Goal: Use online tool/utility: Utilize a website feature to perform a specific function

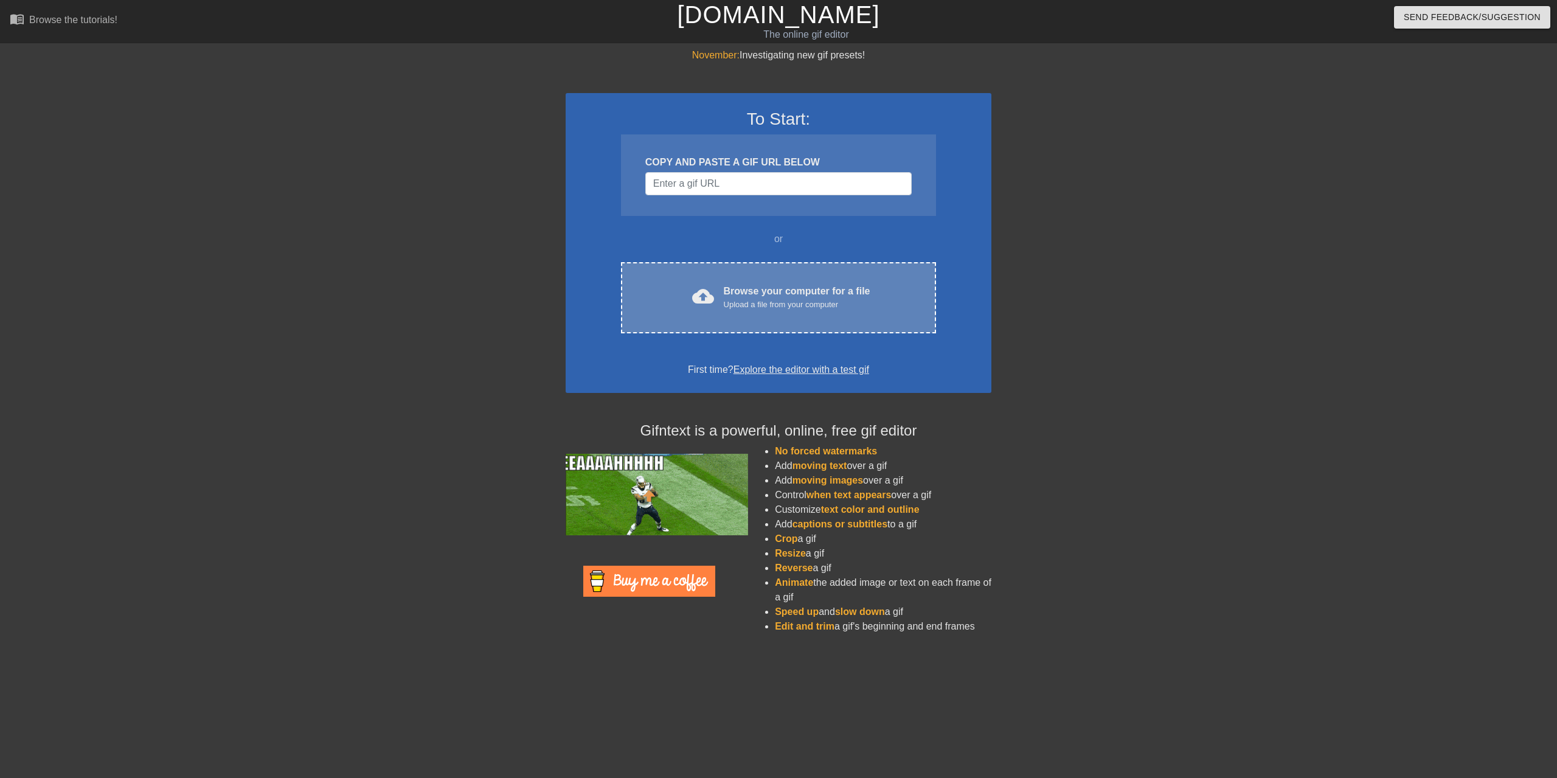
click at [723, 311] on div "cloud_upload Browse your computer for a file Upload a file from your computer C…" at bounding box center [778, 297] width 315 height 71
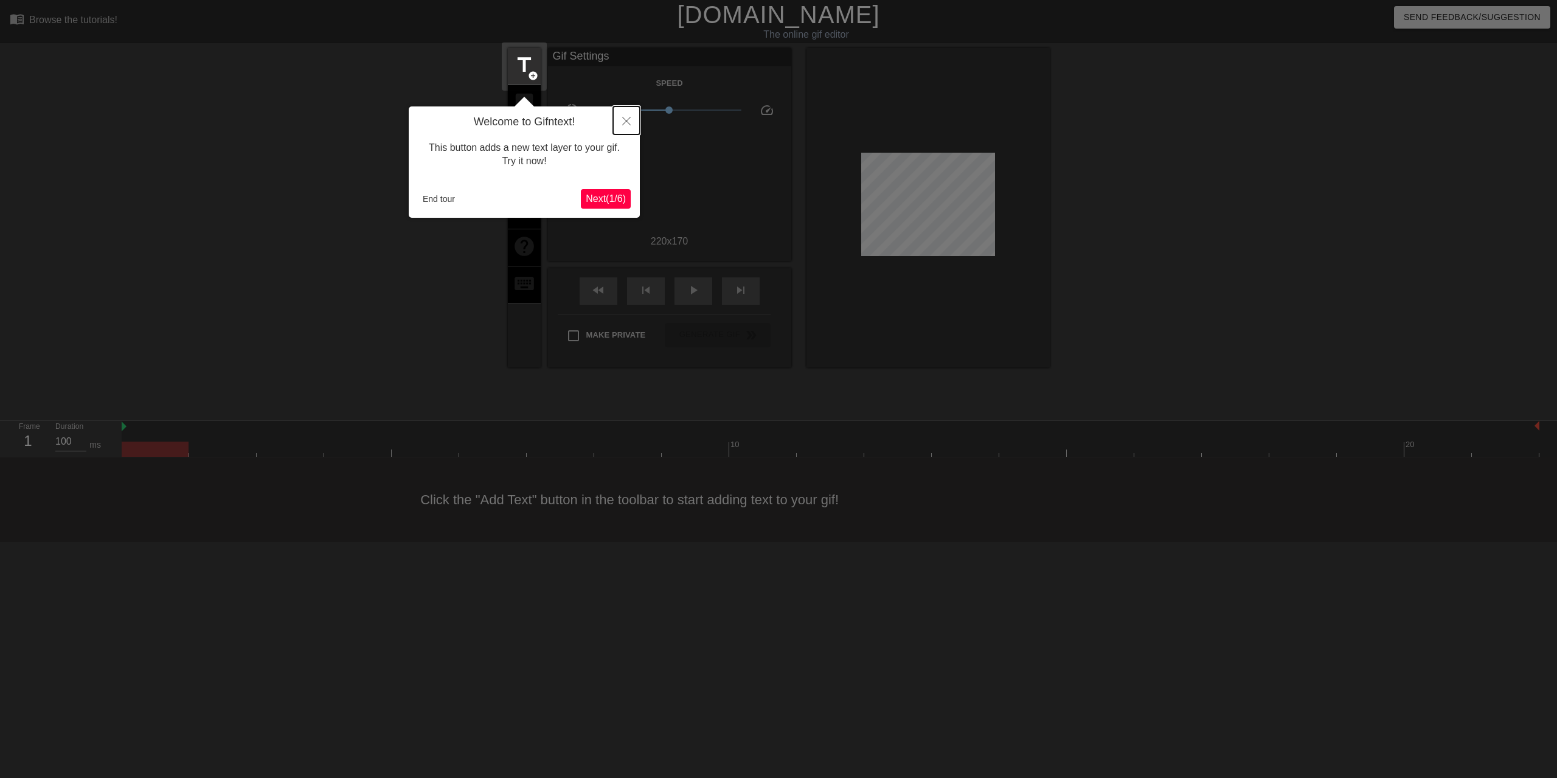
click at [620, 119] on button "Close" at bounding box center [626, 120] width 27 height 28
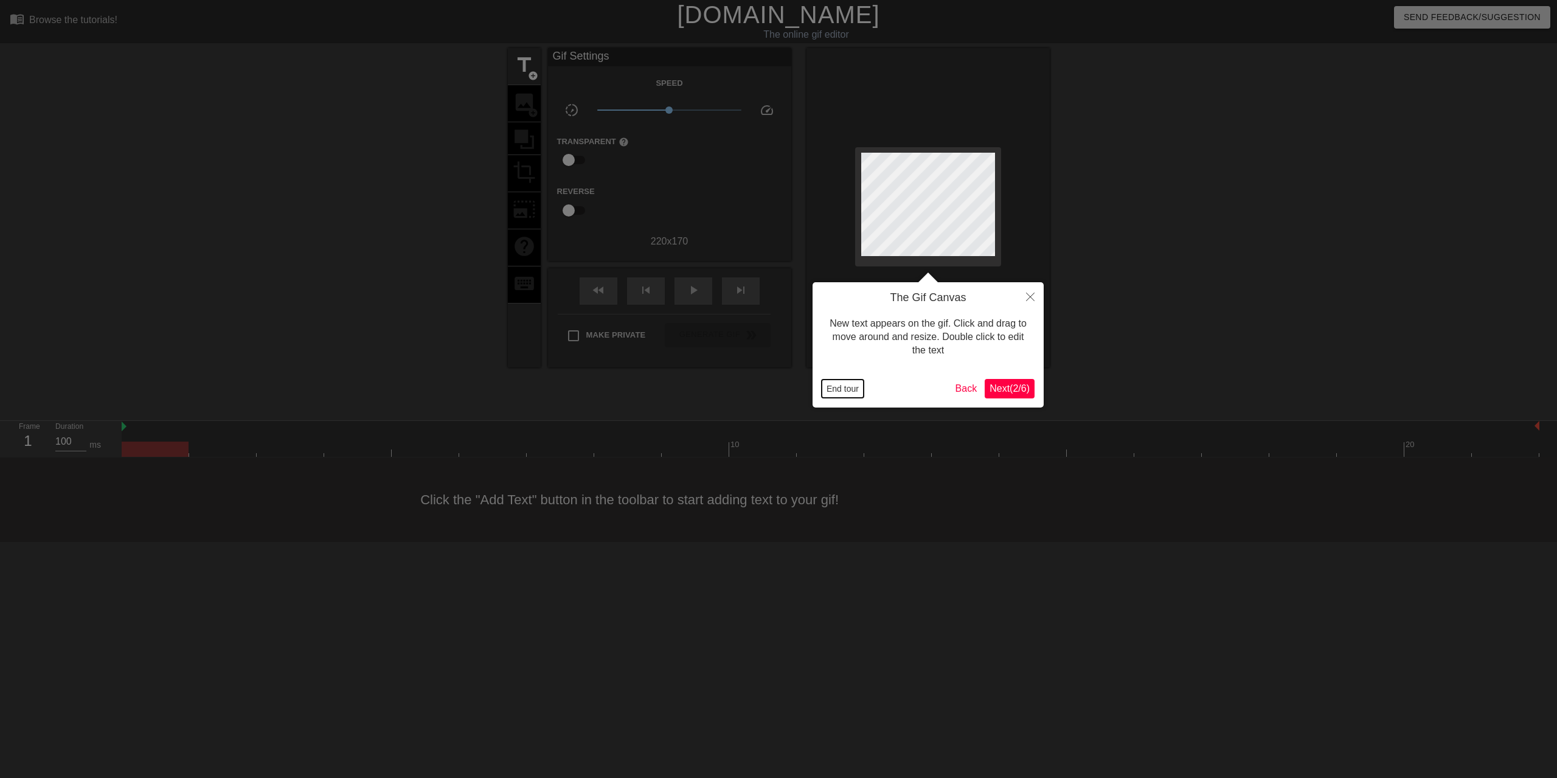
click at [849, 392] on button "End tour" at bounding box center [842, 388] width 42 height 18
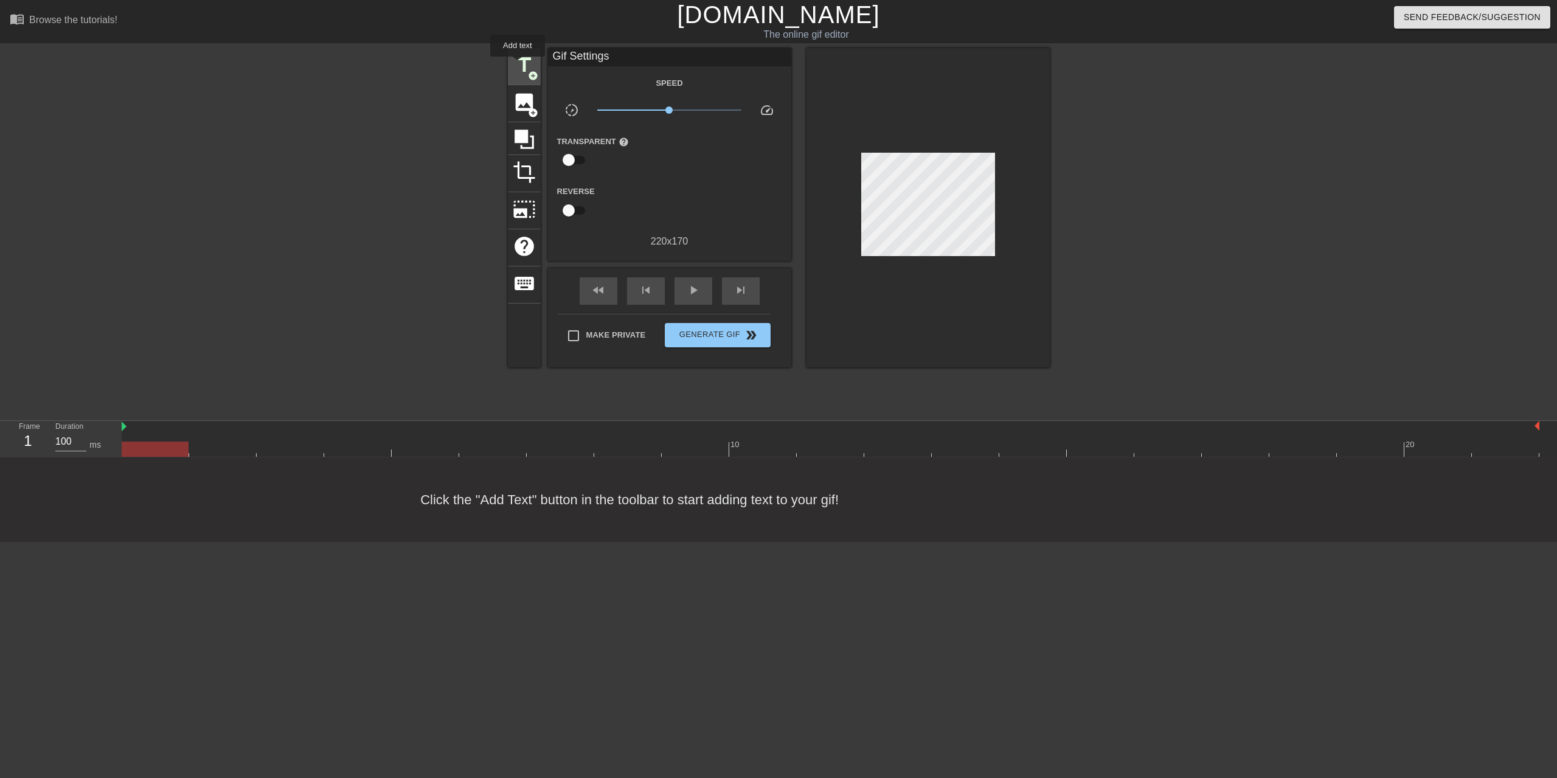
click at [518, 65] on span "title" at bounding box center [524, 65] width 23 height 23
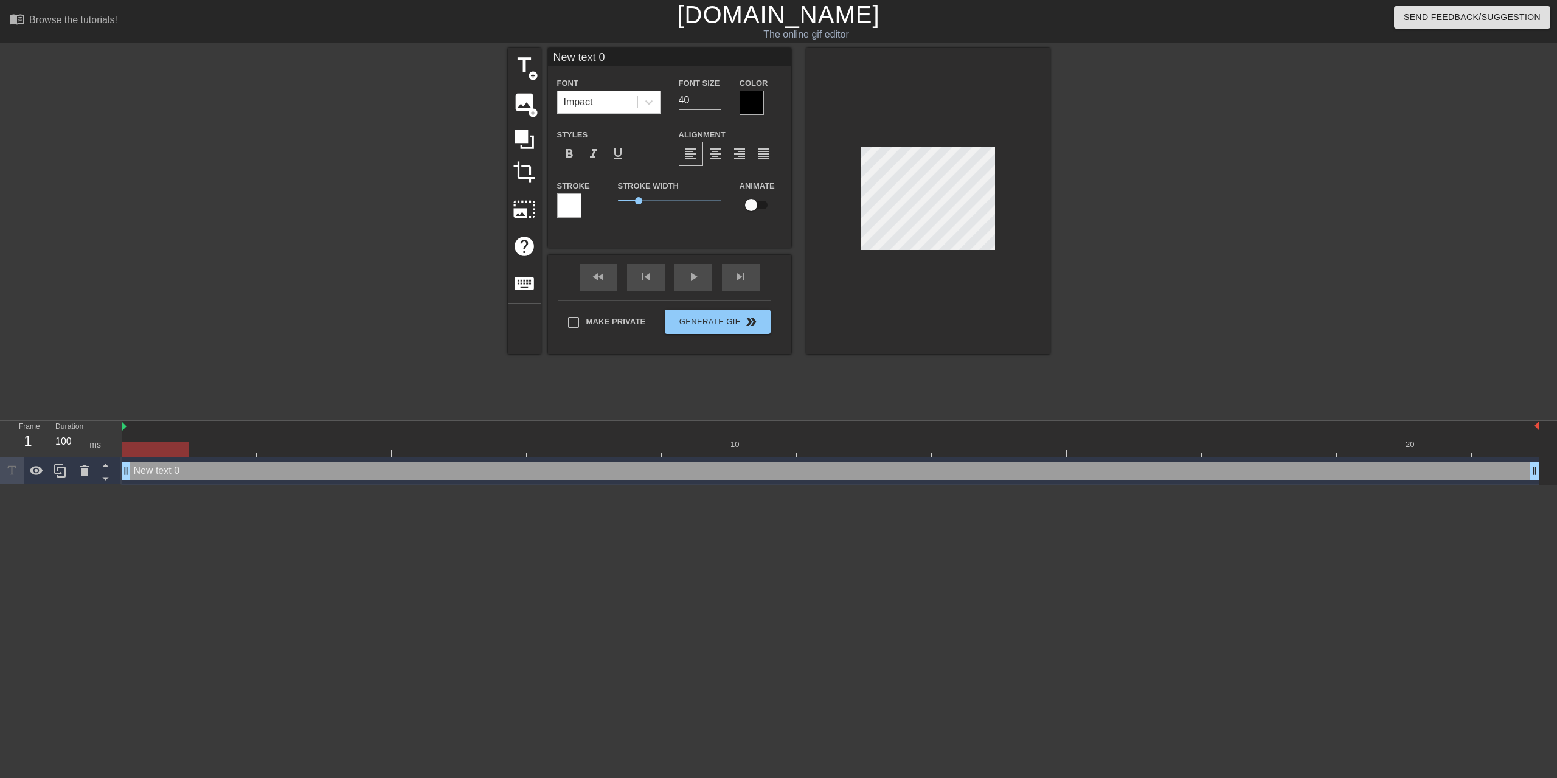
scroll to position [2, 3]
type input "J"
type textarea "J"
type input "Ji"
type textarea "Ji"
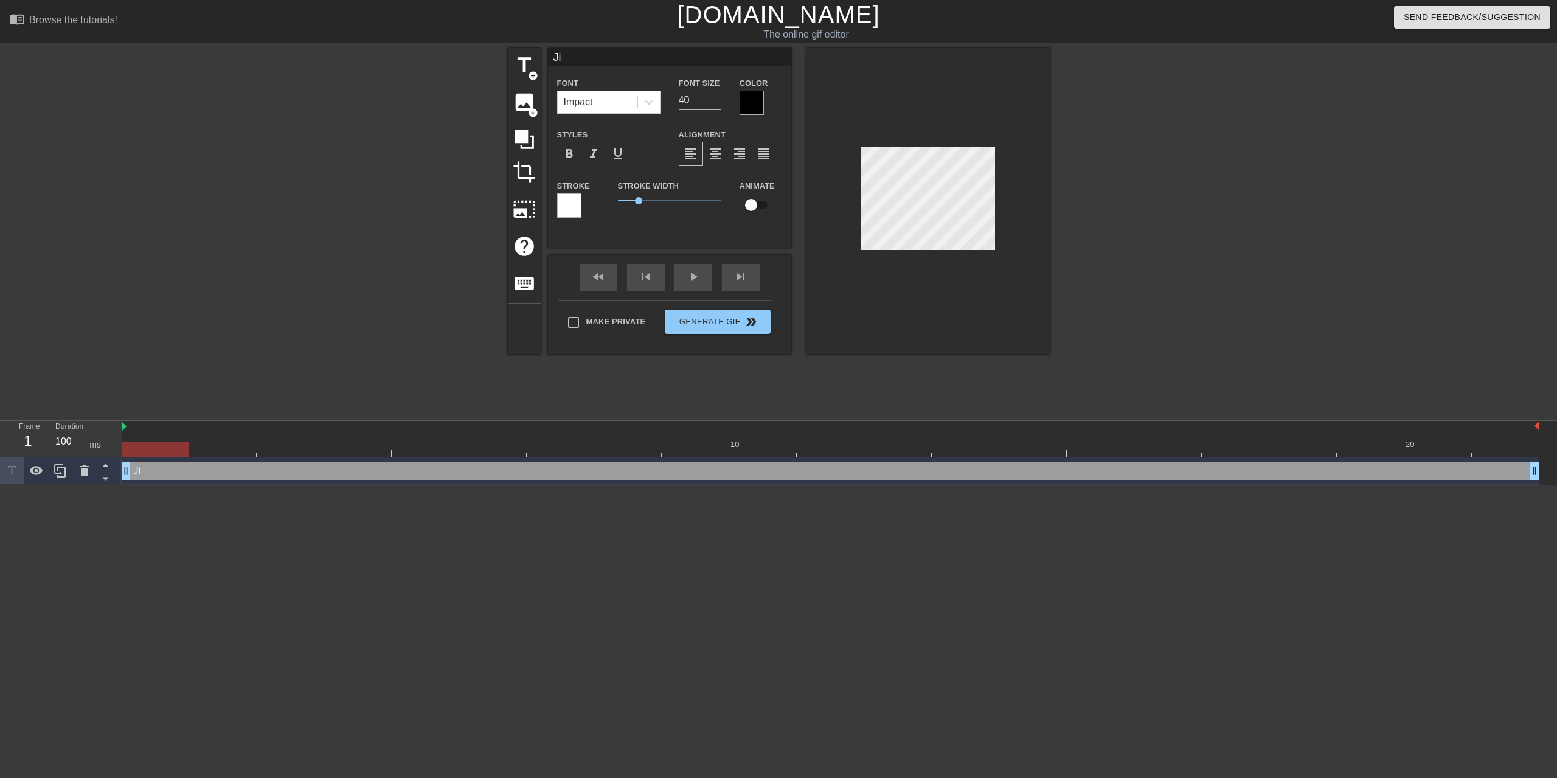
type input "[PERSON_NAME]"
type textarea "[PERSON_NAME]"
type input "[PERSON_NAME]"
type textarea "[PERSON_NAME]"
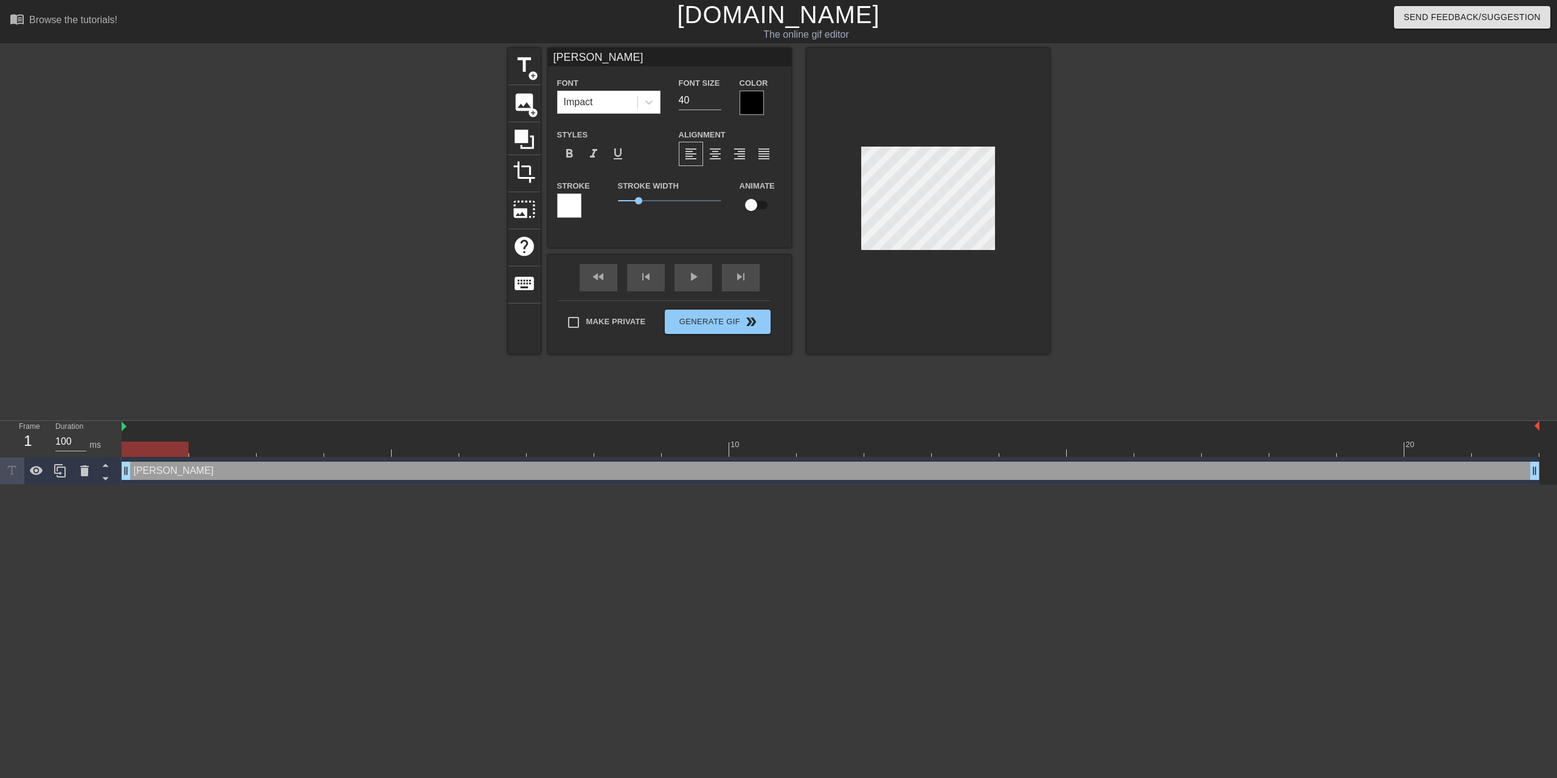
click at [753, 106] on div at bounding box center [751, 103] width 24 height 24
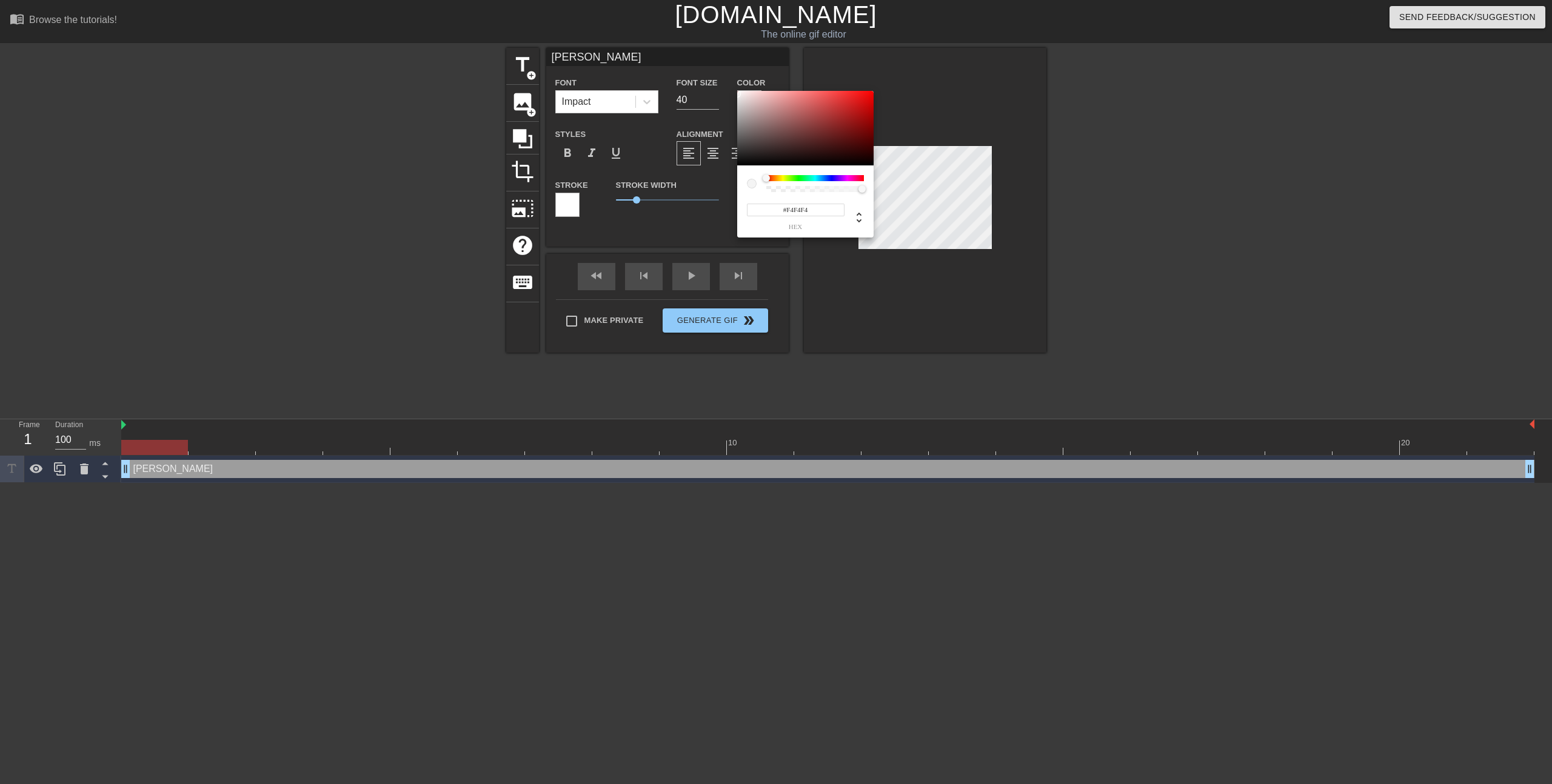
type input "#FFFFFF"
drag, startPoint x: 728, startPoint y: 89, endPoint x: 714, endPoint y: 75, distance: 19.8
click at [714, 75] on div "#FFFFFF hex" at bounding box center [776, 392] width 1552 height 784
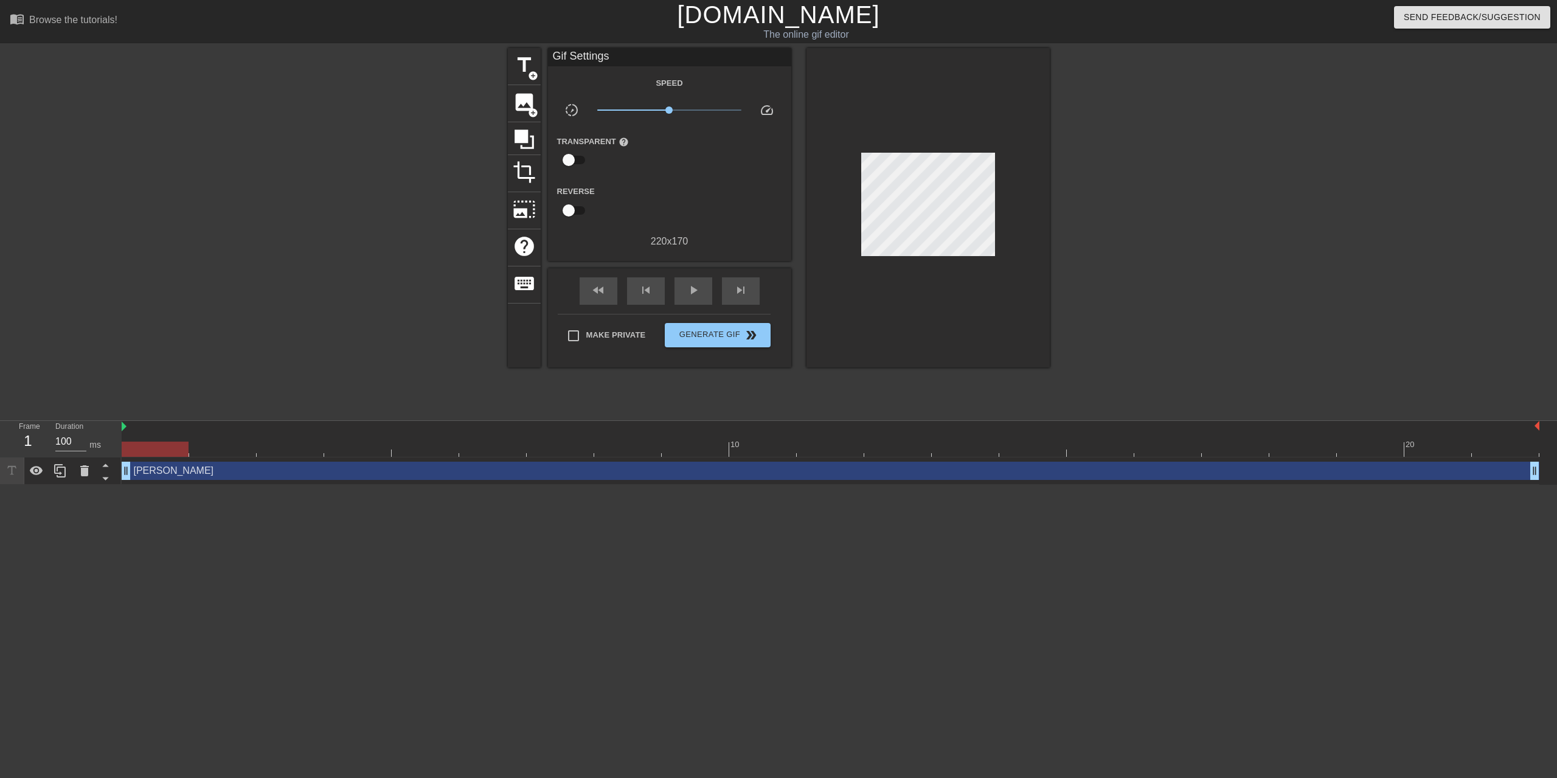
click at [1363, 229] on div "title add_circle image add_circle crop photo_size_select_large help keyboard Gi…" at bounding box center [778, 230] width 1557 height 365
click at [691, 333] on span "Generate Gif double_arrow" at bounding box center [716, 335] width 95 height 15
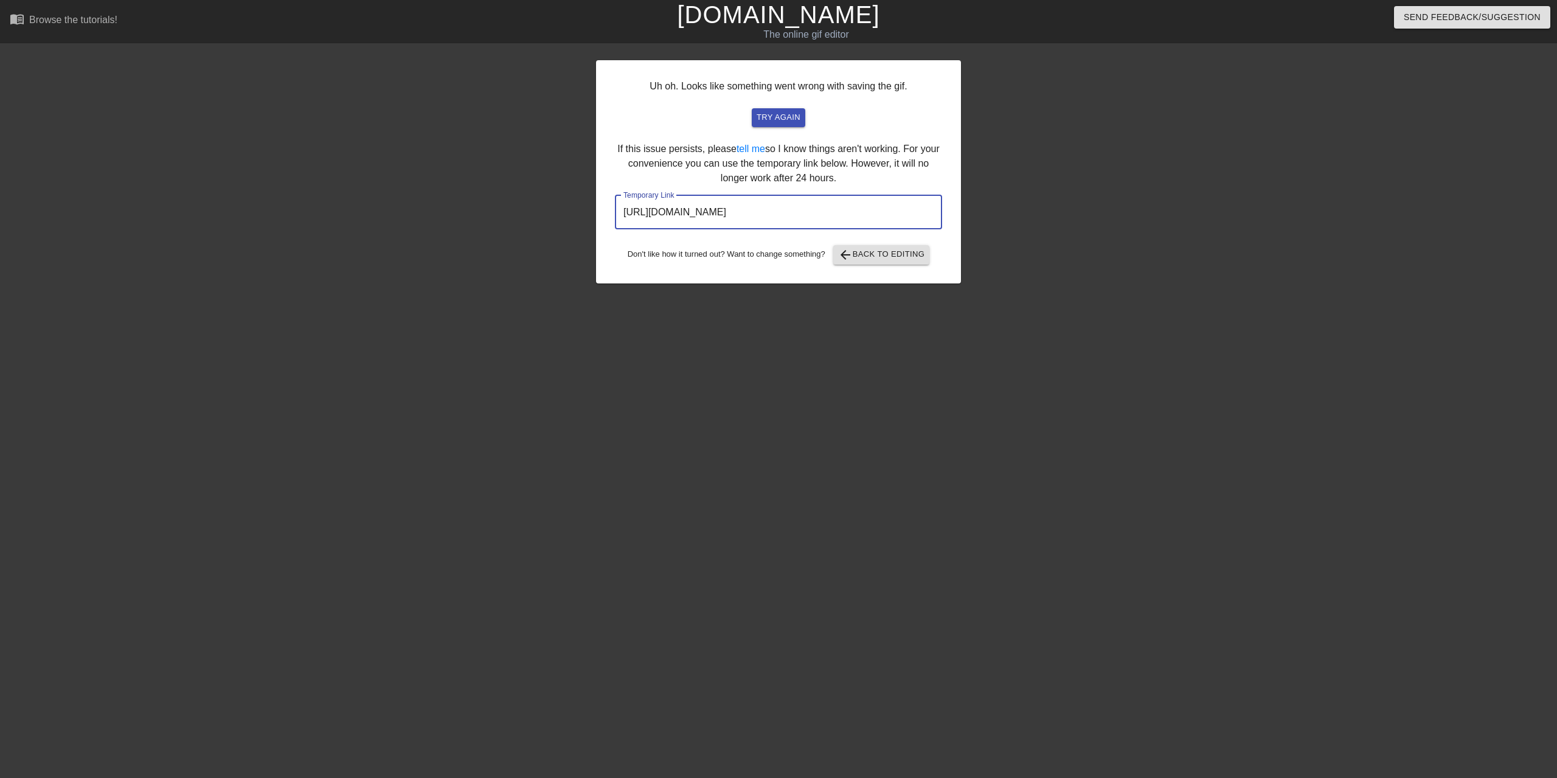
click at [781, 214] on input "[URL][DOMAIN_NAME]" at bounding box center [778, 212] width 327 height 34
